Goal: Task Accomplishment & Management: Manage account settings

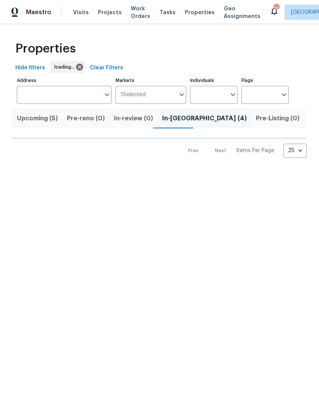
click at [75, 11] on span "Visits" at bounding box center [81, 12] width 16 height 8
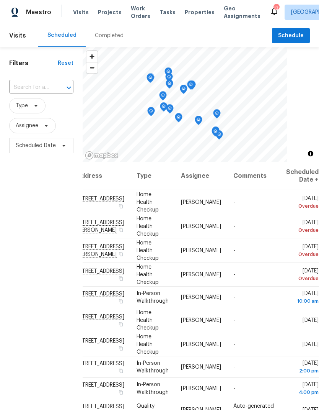
scroll to position [0, 67]
click at [0, 0] on icon at bounding box center [0, 0] width 0 height 0
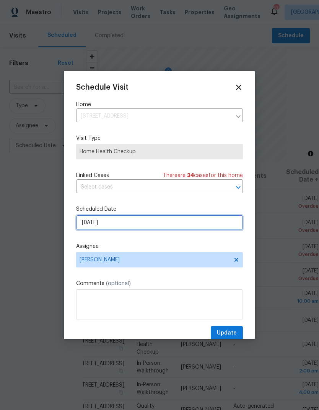
click at [82, 224] on input "[DATE]" at bounding box center [159, 222] width 167 height 15
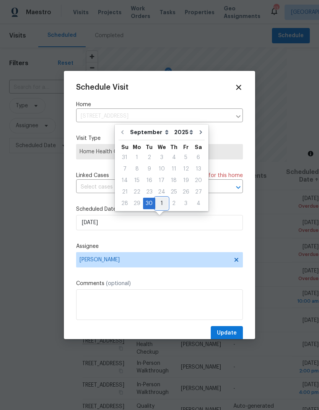
click at [157, 203] on div "1" at bounding box center [161, 203] width 13 height 11
type input "10/1/2025"
select select "9"
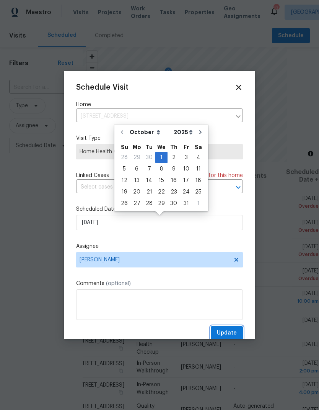
click at [232, 337] on span "Update" at bounding box center [227, 333] width 20 height 10
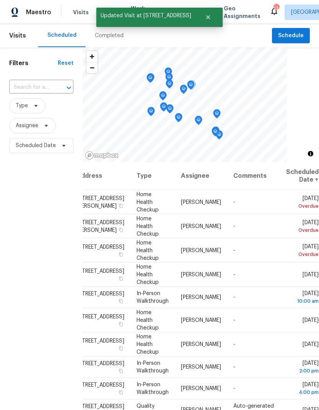
click at [0, 0] on icon at bounding box center [0, 0] width 0 height 0
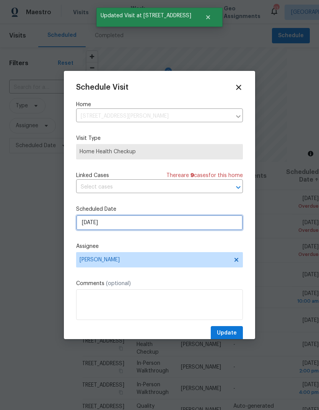
click at [90, 223] on input "[DATE]" at bounding box center [159, 222] width 167 height 15
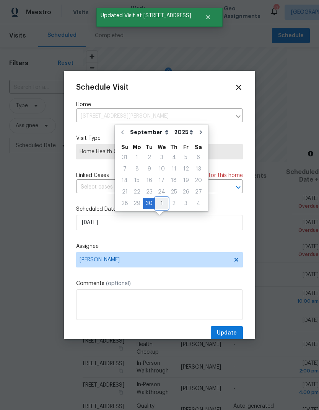
click at [159, 203] on div "1" at bounding box center [161, 203] width 13 height 11
type input "10/1/2025"
select select "9"
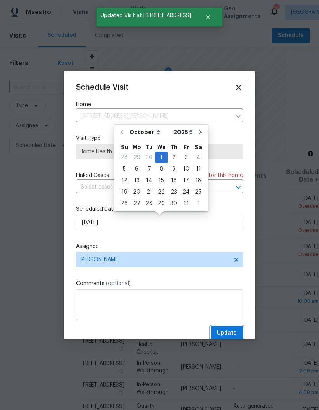
click at [233, 335] on span "Update" at bounding box center [227, 333] width 20 height 10
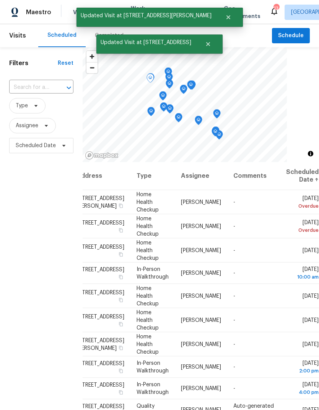
click at [0, 0] on icon at bounding box center [0, 0] width 0 height 0
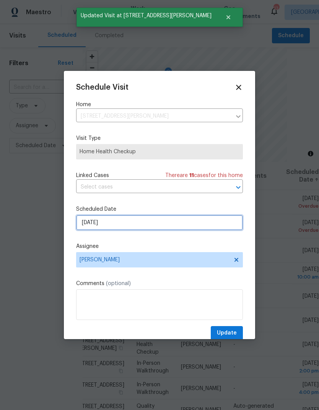
click at [93, 223] on input "[DATE]" at bounding box center [159, 222] width 167 height 15
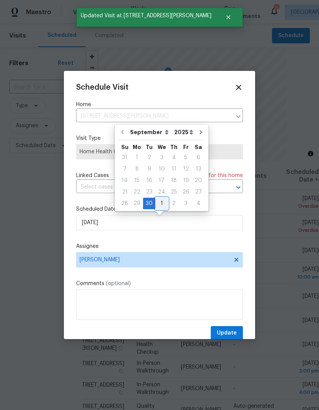
click at [159, 204] on div "1" at bounding box center [161, 203] width 13 height 11
type input "10/1/2025"
select select "9"
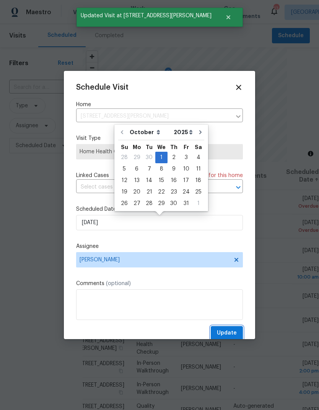
click at [233, 337] on span "Update" at bounding box center [227, 333] width 20 height 10
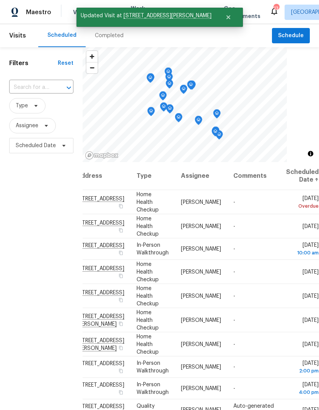
click at [0, 0] on span at bounding box center [0, 0] width 0 height 0
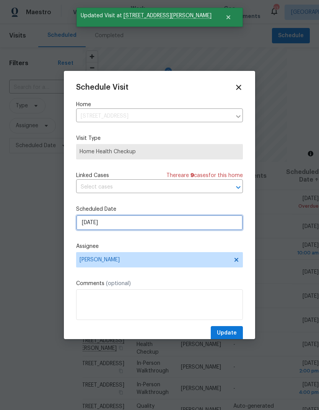
click at [88, 225] on input "[DATE]" at bounding box center [159, 222] width 167 height 15
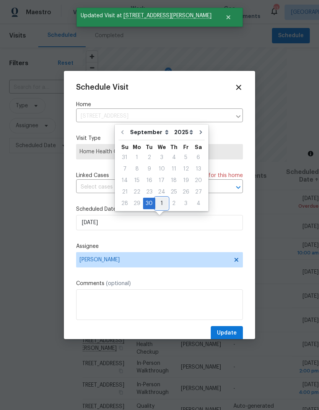
click at [160, 205] on div "1" at bounding box center [161, 203] width 13 height 11
type input "10/1/2025"
select select "9"
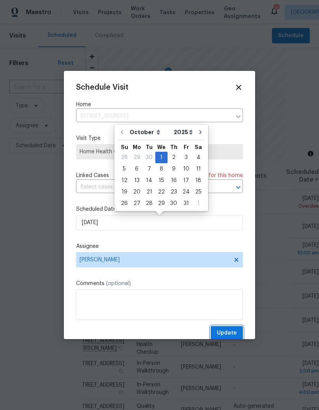
click at [234, 331] on span "Update" at bounding box center [227, 333] width 20 height 10
